Goal: Information Seeking & Learning: Check status

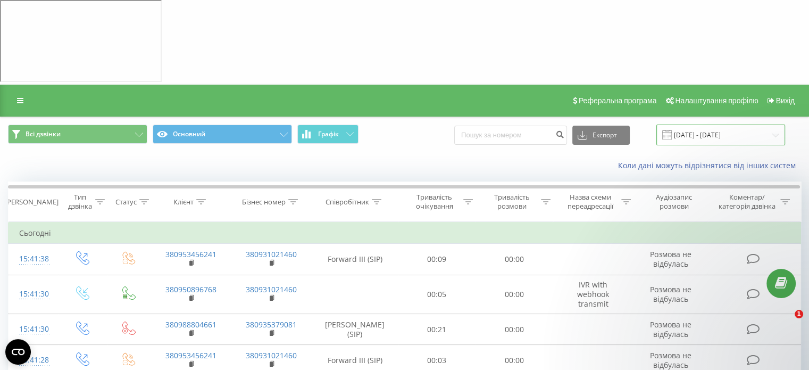
click at [758, 124] on input "[DATE] - [DATE]" at bounding box center [721, 134] width 129 height 21
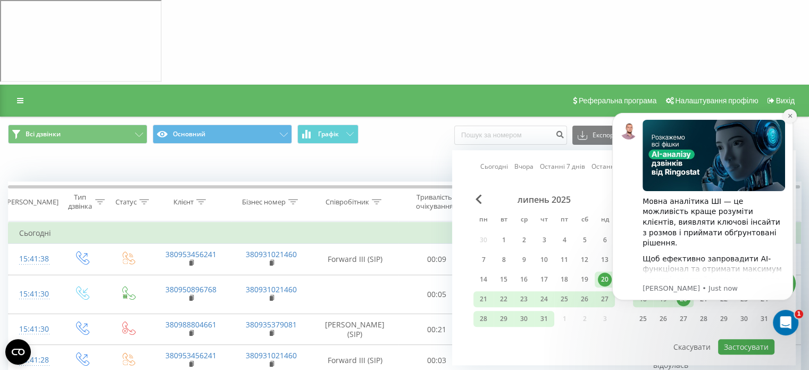
click at [789, 114] on icon "Dismiss notification" at bounding box center [790, 116] width 4 height 4
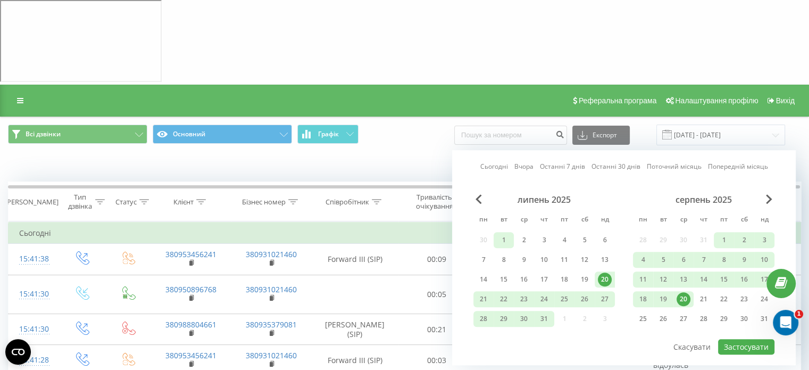
click at [506, 233] on div "1" at bounding box center [504, 240] width 14 height 14
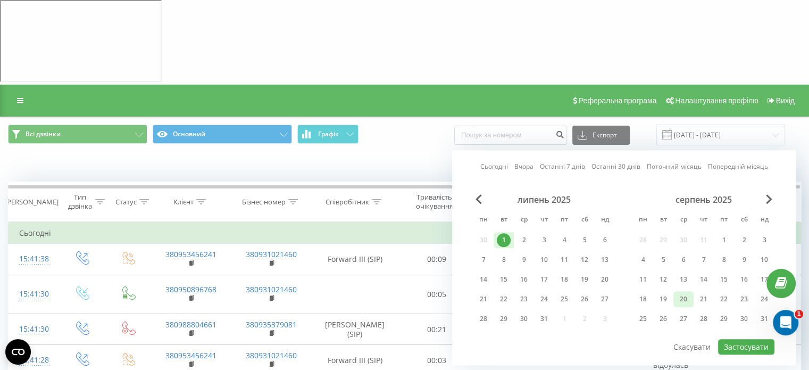
click at [691, 291] on div "20" at bounding box center [684, 299] width 20 height 16
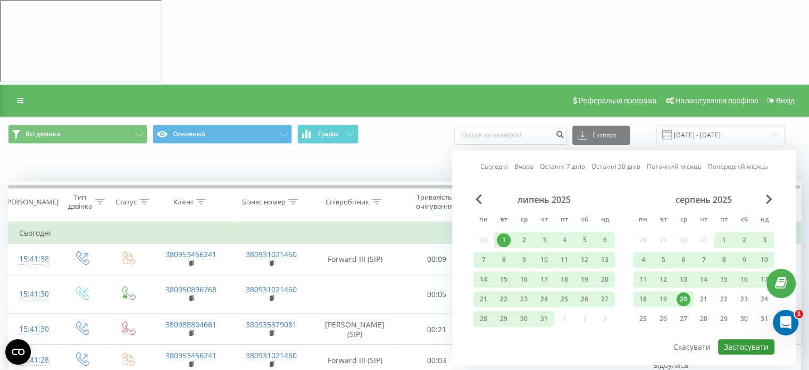
click at [740, 339] on button "Застосувати" at bounding box center [746, 346] width 56 height 15
type input "[DATE] - [DATE]"
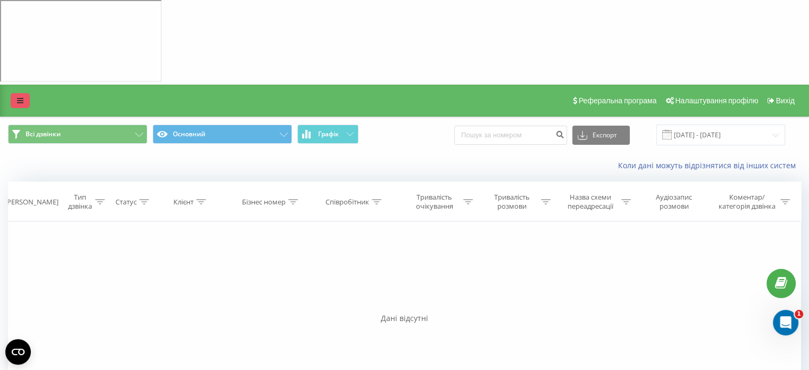
click at [22, 97] on icon at bounding box center [20, 100] width 6 height 7
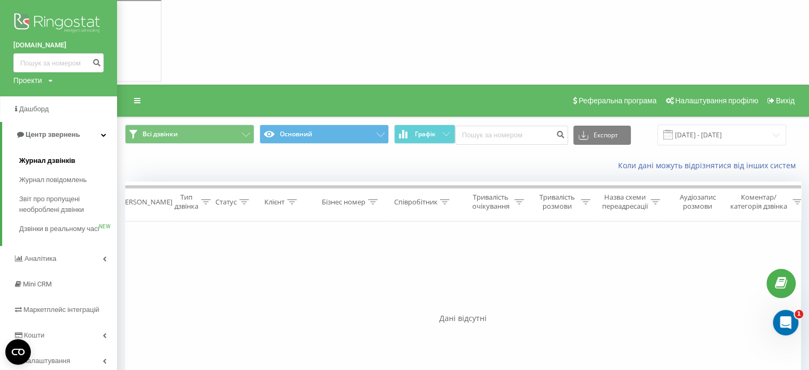
click at [62, 164] on span "Журнал дзвінків" at bounding box center [47, 160] width 56 height 11
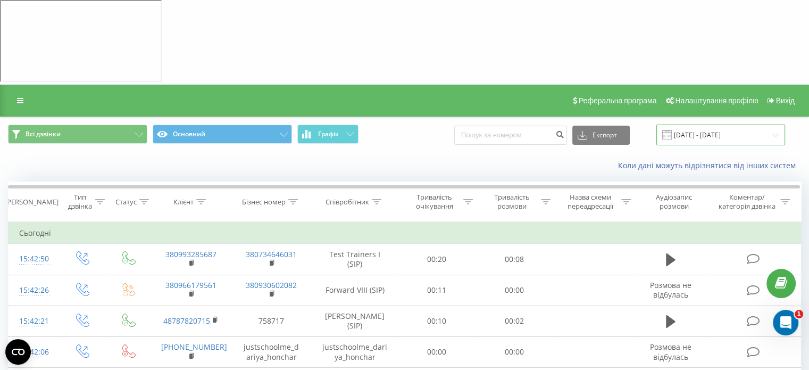
click at [701, 124] on input "[DATE] - [DATE]" at bounding box center [721, 134] width 129 height 21
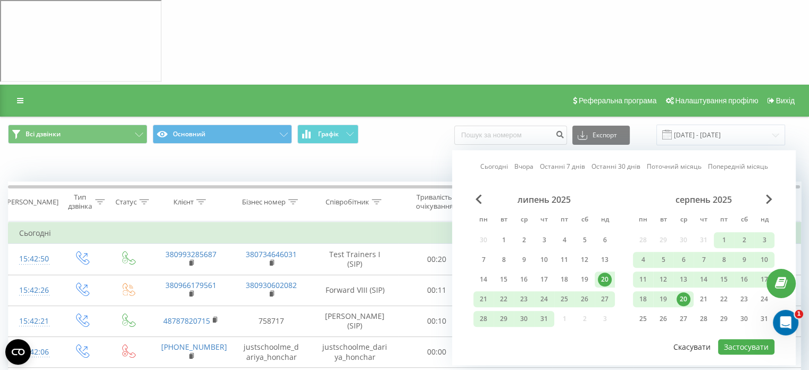
click at [678, 339] on button "Скасувати" at bounding box center [692, 346] width 49 height 15
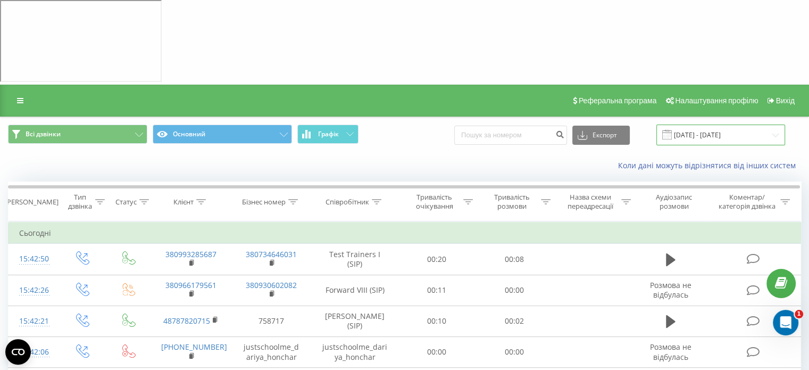
click at [719, 124] on input "[DATE] - [DATE]" at bounding box center [721, 134] width 129 height 21
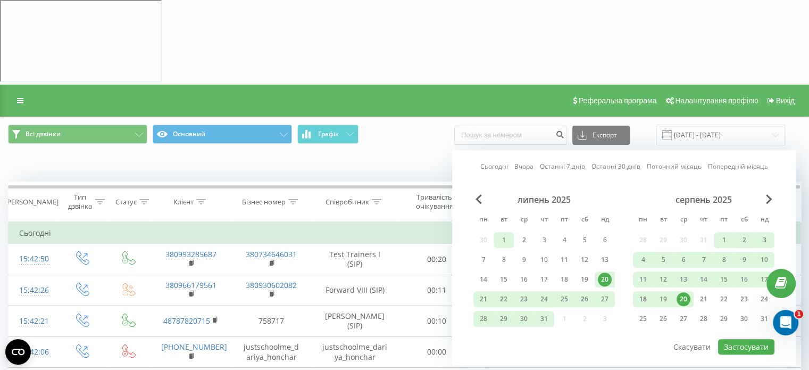
click at [508, 233] on div "1" at bounding box center [504, 240] width 14 height 14
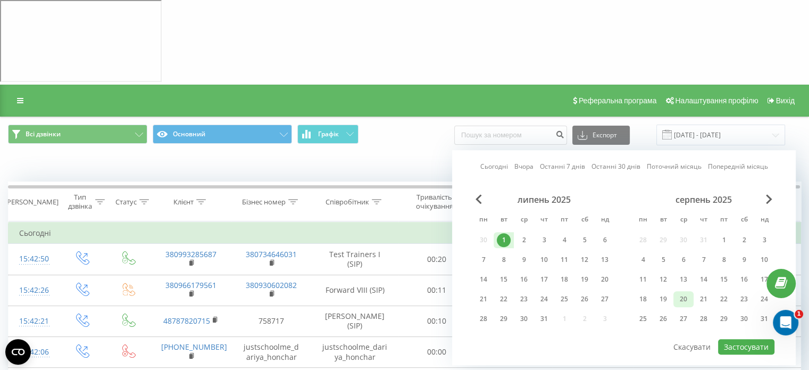
click at [682, 292] on div "20" at bounding box center [684, 299] width 14 height 14
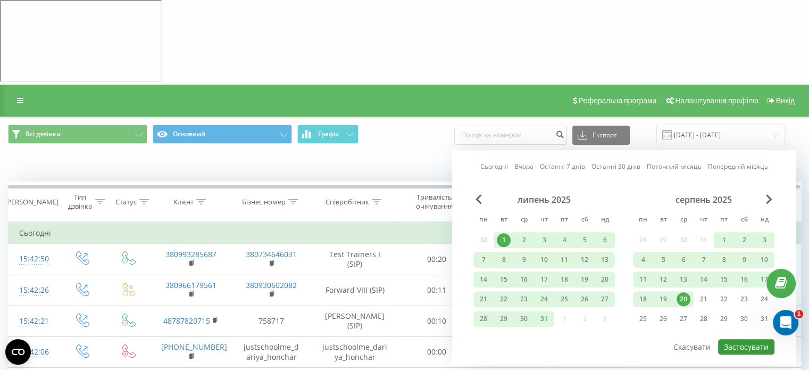
click at [759, 339] on button "Застосувати" at bounding box center [746, 346] width 56 height 15
type input "[DATE] - [DATE]"
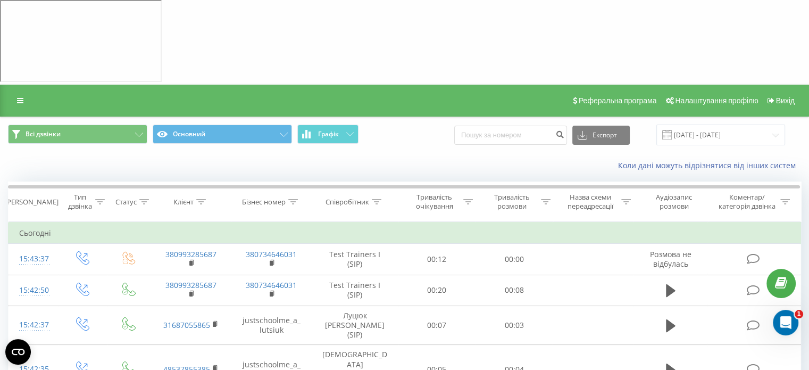
click at [17, 85] on div "Реферальна програма Налаштування профілю Вихід" at bounding box center [404, 101] width 809 height 32
click at [19, 93] on link at bounding box center [20, 100] width 19 height 15
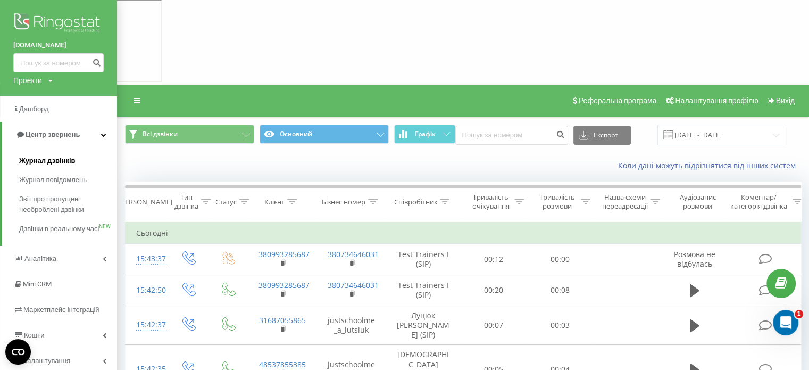
click at [81, 156] on link "Журнал дзвінків" at bounding box center [68, 160] width 98 height 19
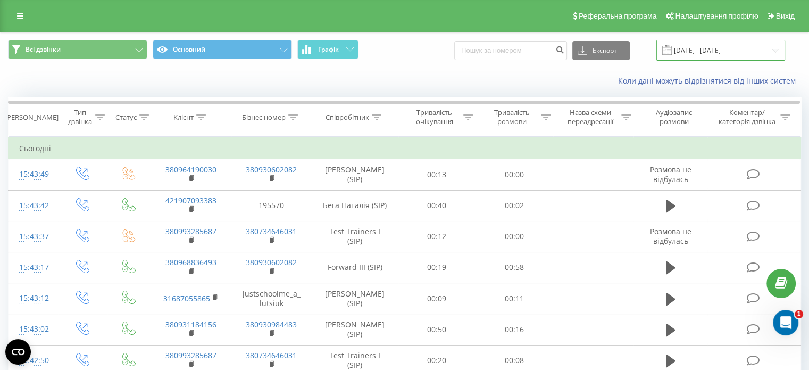
click at [695, 46] on input "[DATE] - [DATE]" at bounding box center [721, 50] width 129 height 21
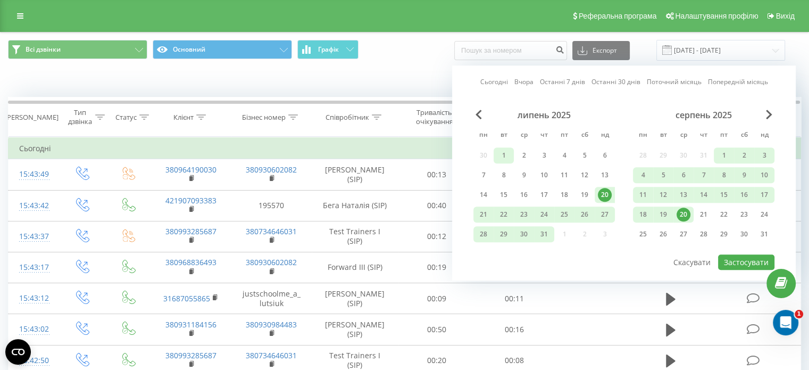
click at [502, 148] on div "1" at bounding box center [504, 155] width 14 height 14
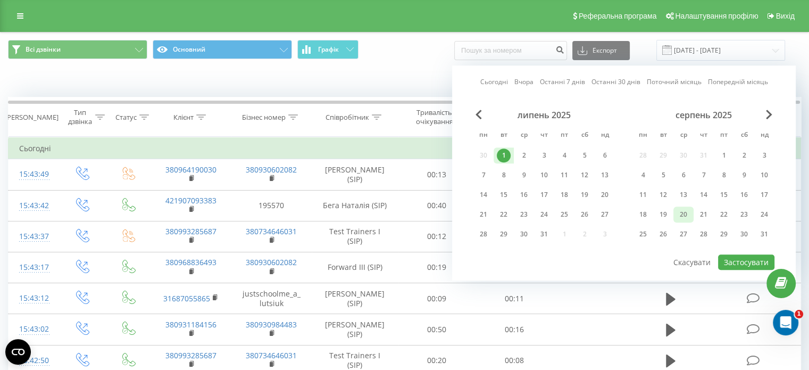
click at [691, 209] on div "20" at bounding box center [684, 214] width 20 height 16
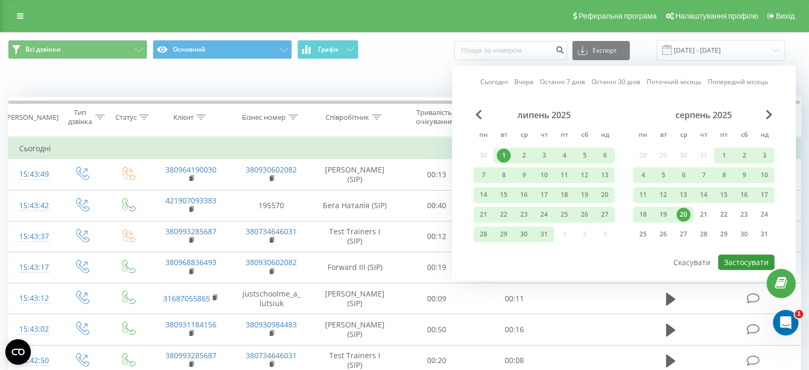
click at [764, 256] on button "Застосувати" at bounding box center [746, 261] width 56 height 15
type input "[DATE] - [DATE]"
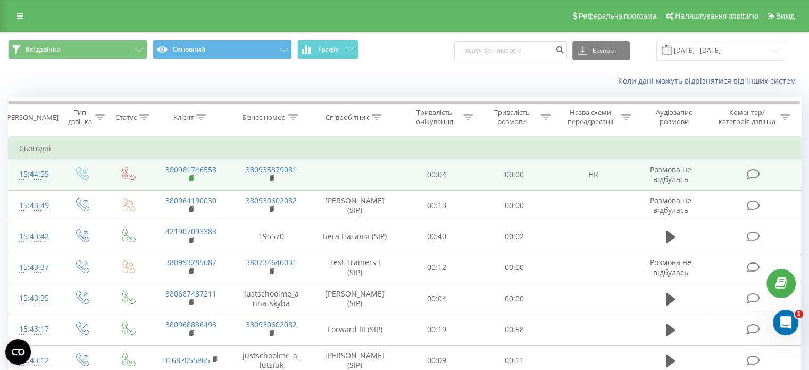
click at [193, 178] on icon at bounding box center [192, 178] width 6 height 7
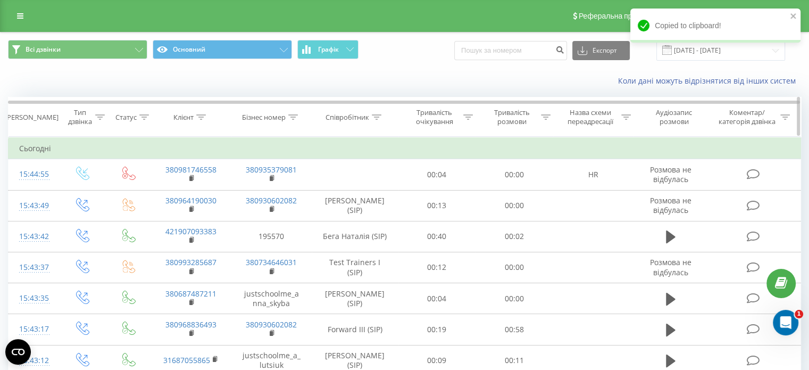
click at [204, 117] on icon at bounding box center [201, 116] width 10 height 5
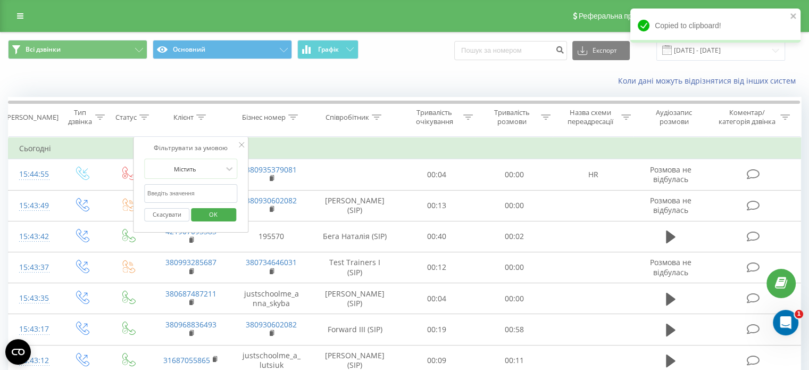
click at [192, 185] on input "text" at bounding box center [191, 193] width 94 height 19
paste input "380981746558"
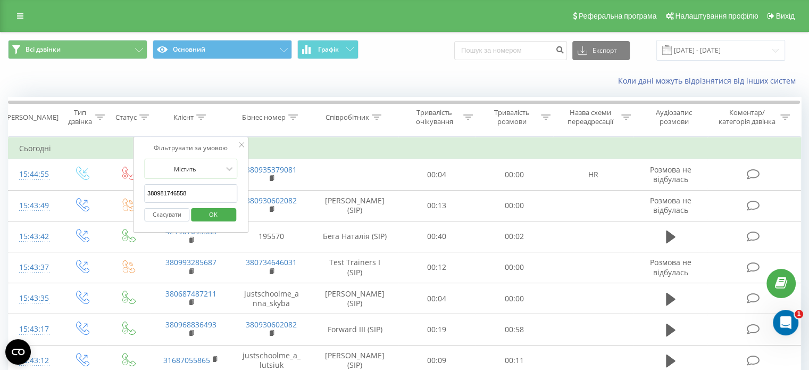
type input "380981746558"
click at [211, 217] on span "OK" at bounding box center [213, 214] width 30 height 16
